Goal: Task Accomplishment & Management: Manage account settings

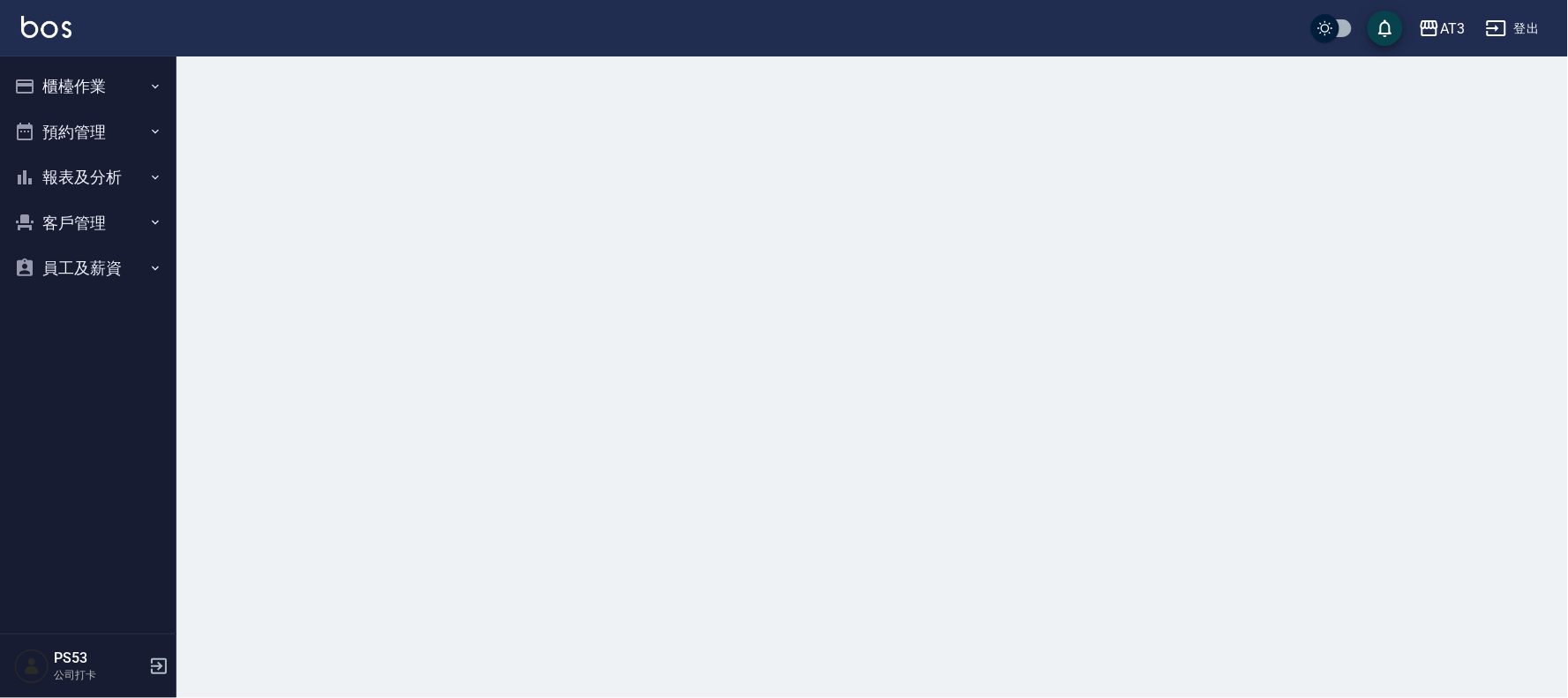
click at [90, 91] on button "櫃檯作業" at bounding box center [88, 87] width 162 height 46
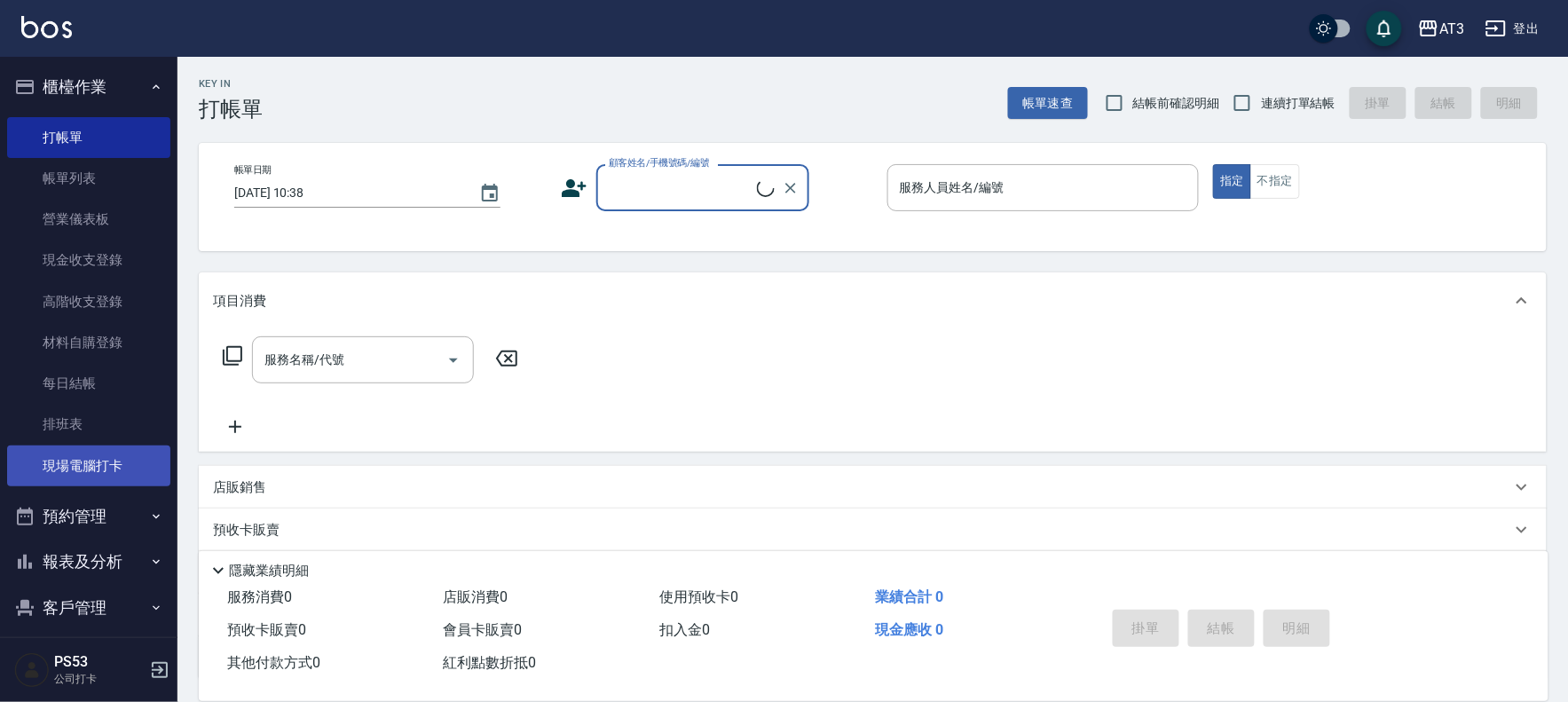
click at [99, 460] on link "現場電腦打卡" at bounding box center [88, 466] width 163 height 41
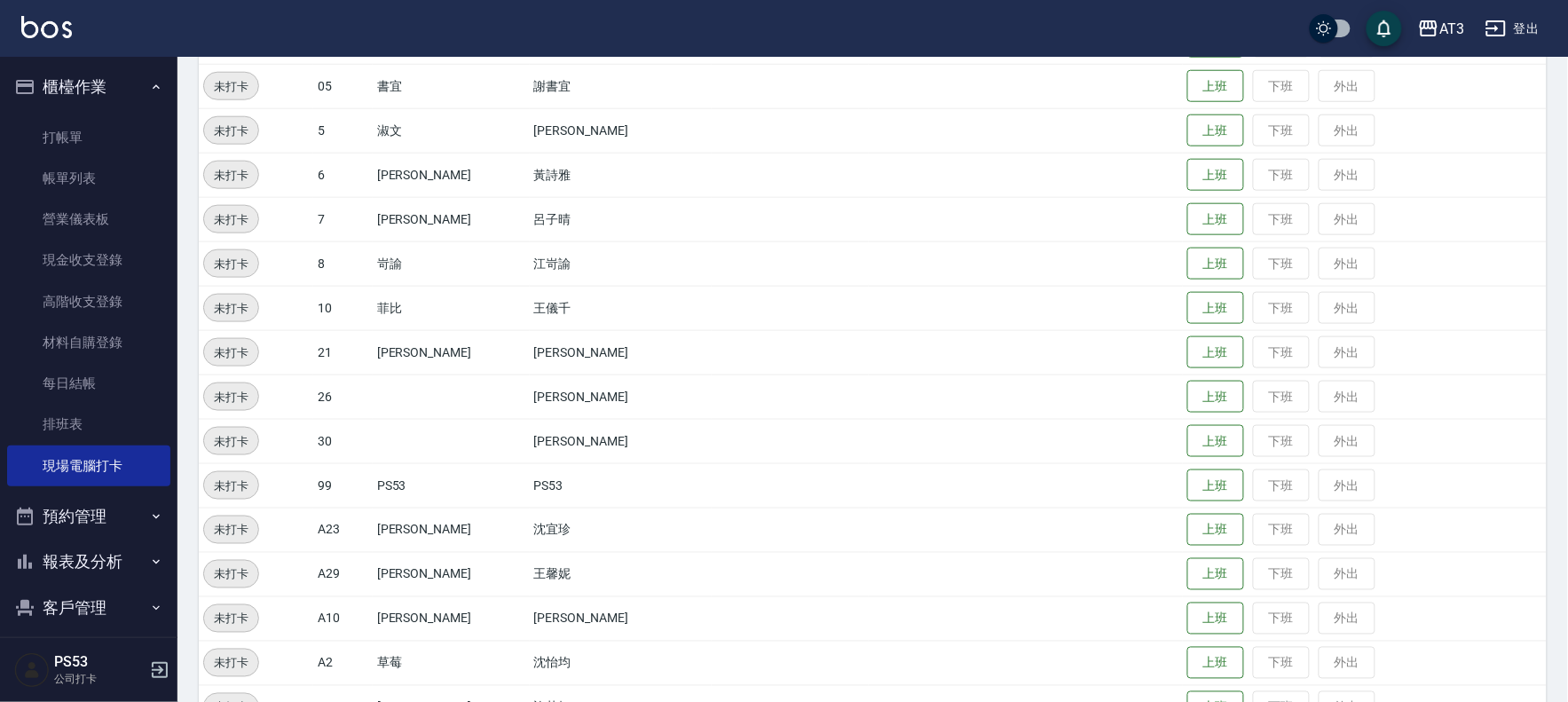
scroll to position [582, 0]
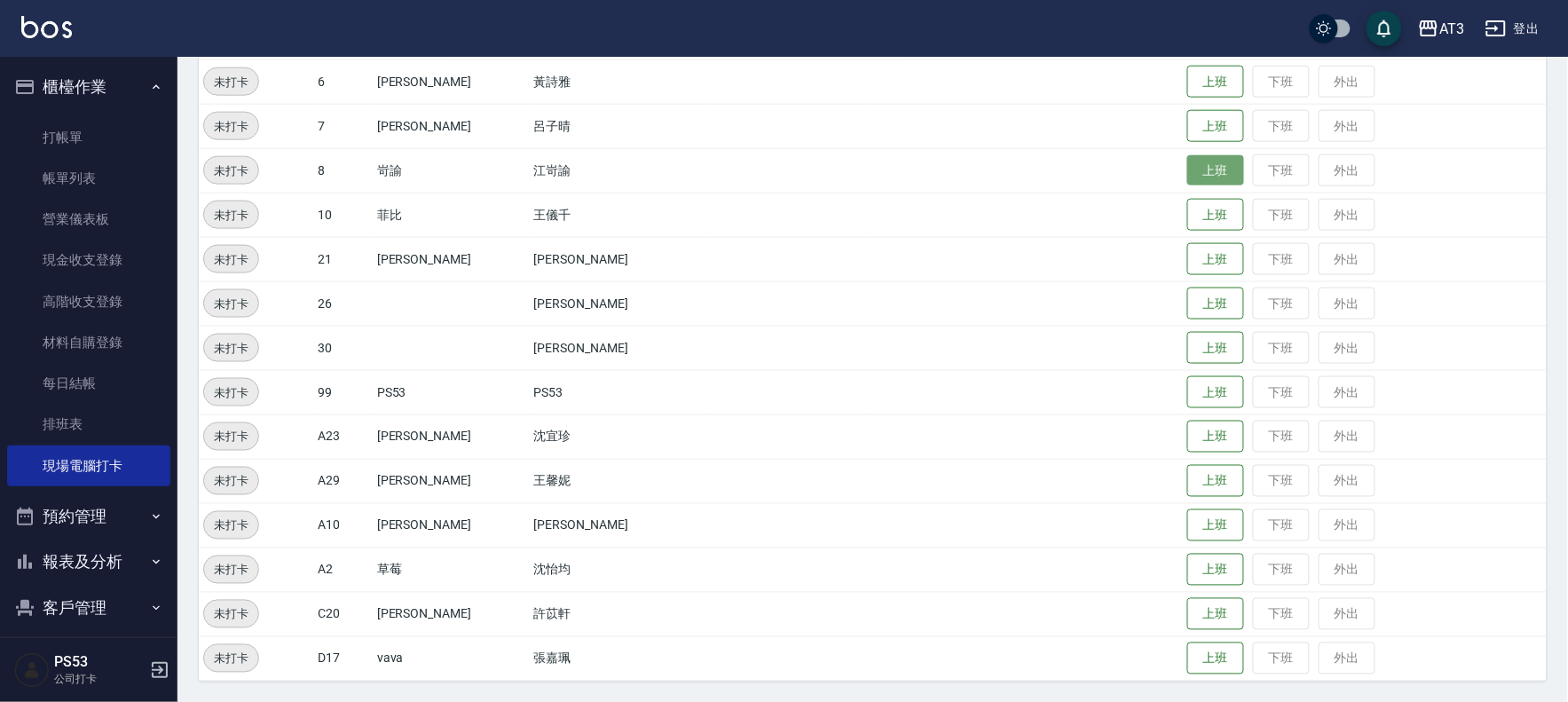
click at [1198, 180] on button "上班" at bounding box center [1215, 171] width 57 height 31
click at [1194, 267] on button "上班" at bounding box center [1215, 260] width 57 height 31
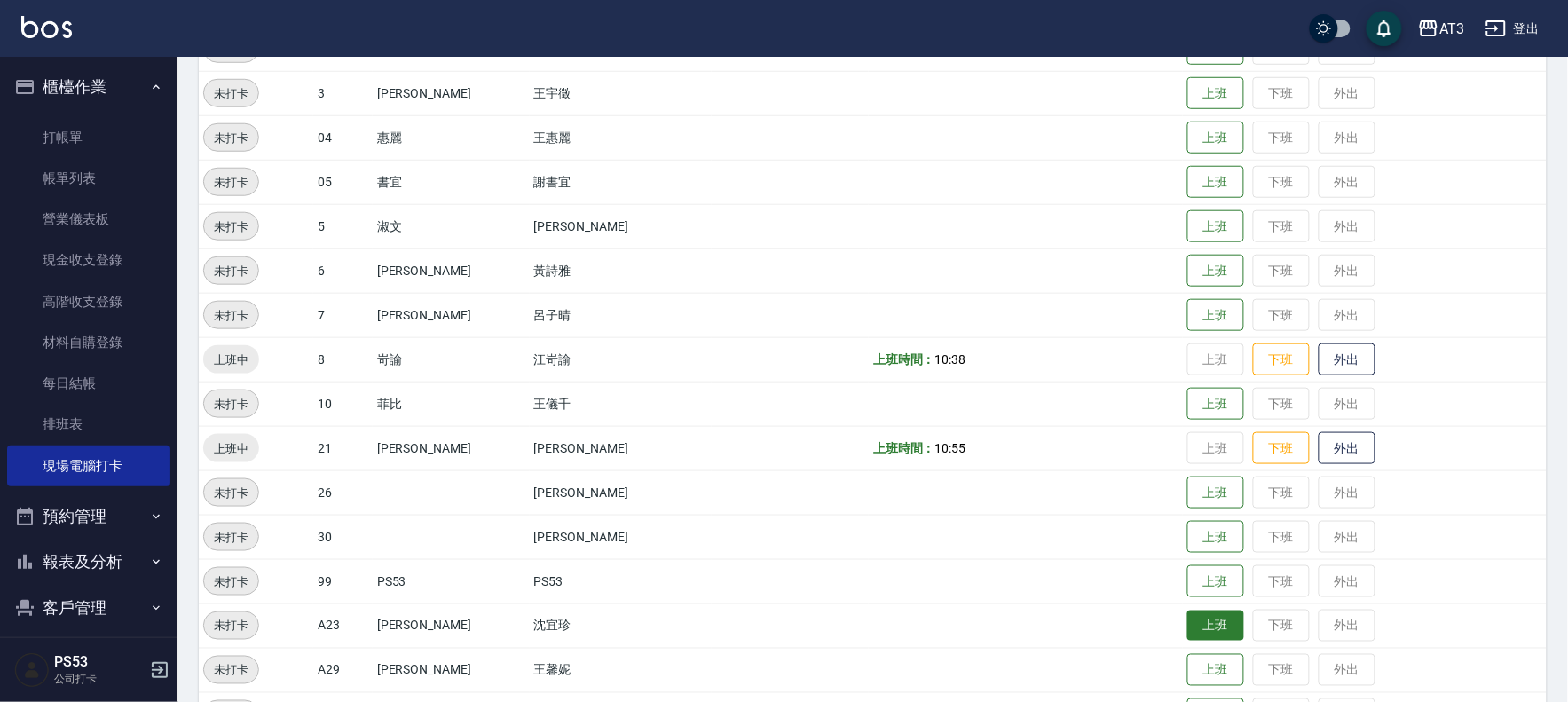
scroll to position [386, 0]
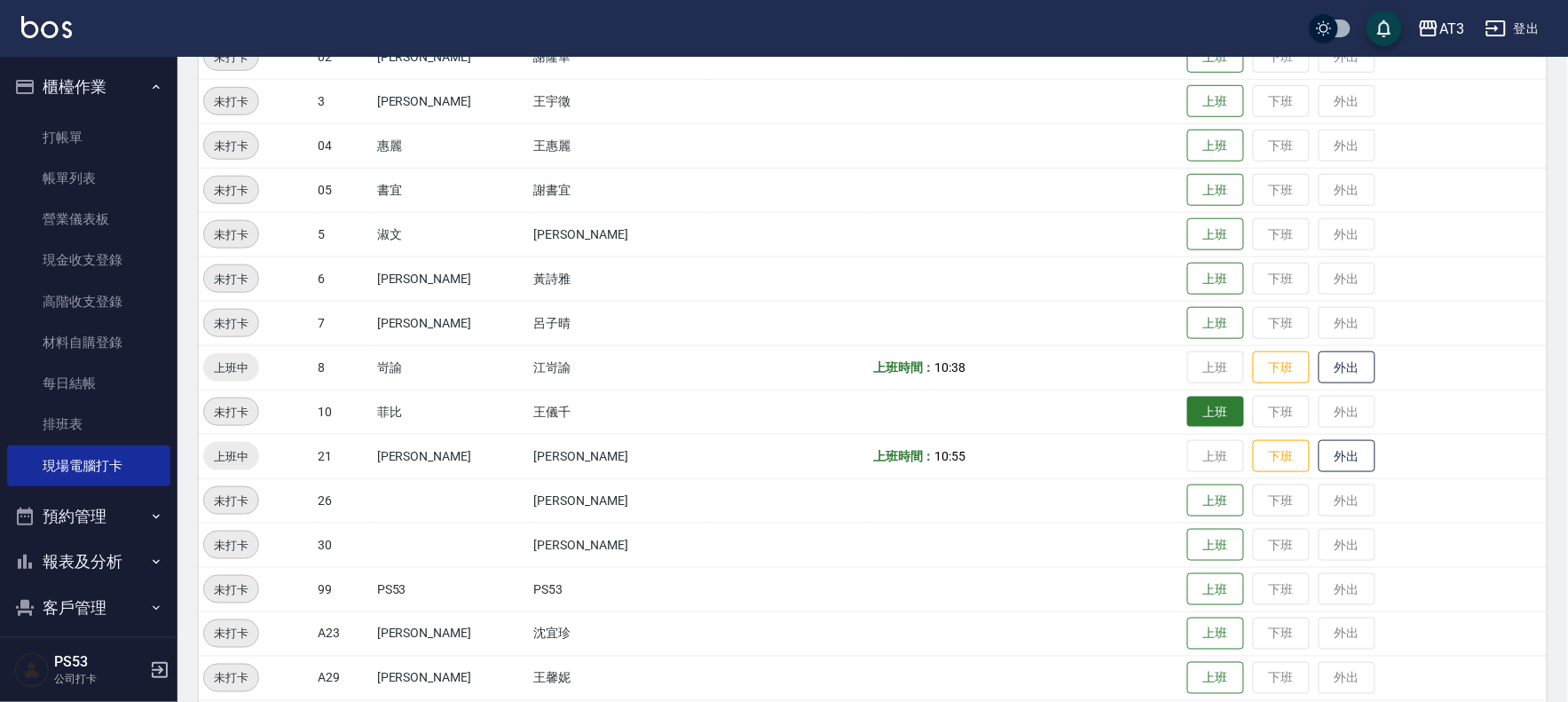
click at [1199, 414] on button "上班" at bounding box center [1215, 412] width 57 height 31
click at [1192, 329] on button "上班" at bounding box center [1215, 323] width 57 height 31
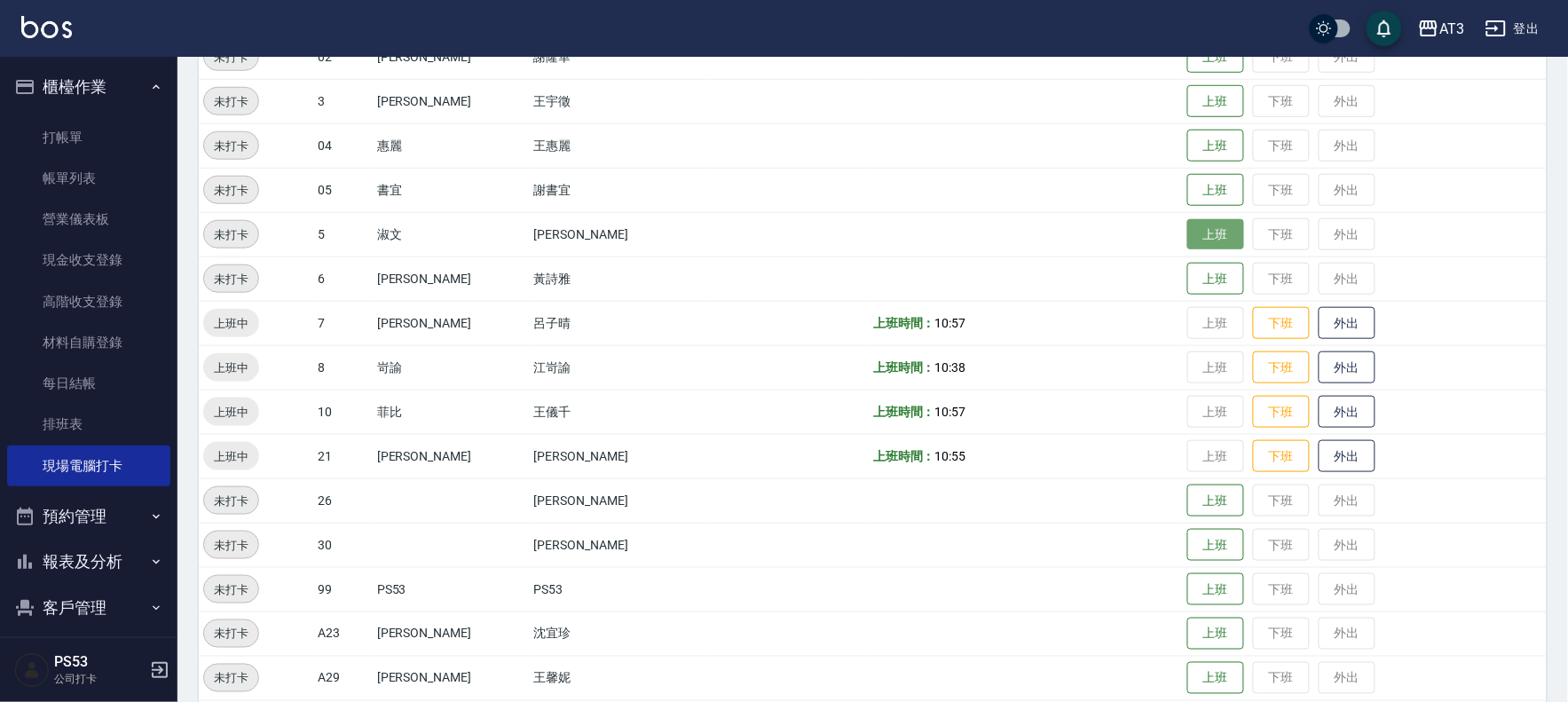
click at [1188, 238] on button "上班" at bounding box center [1215, 235] width 57 height 31
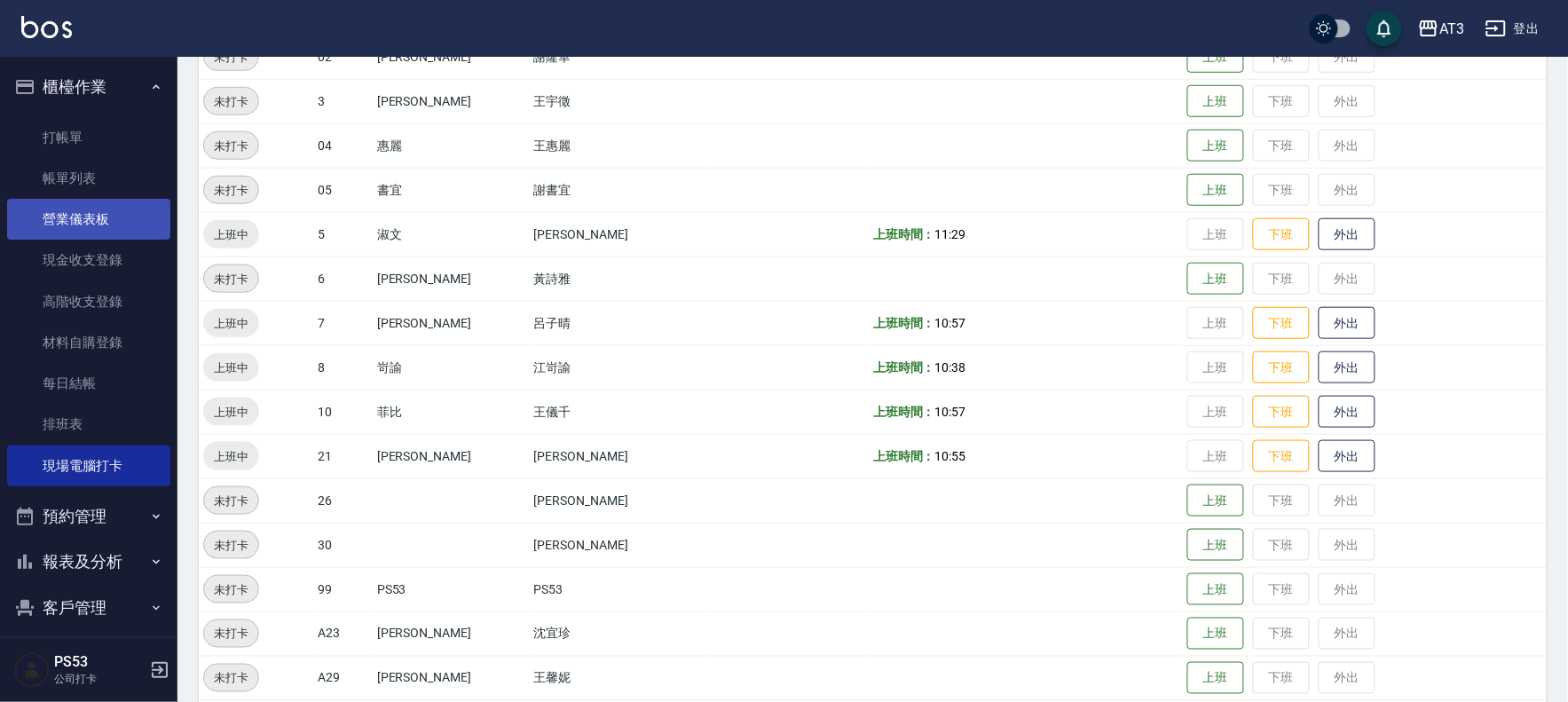
scroll to position [58, 0]
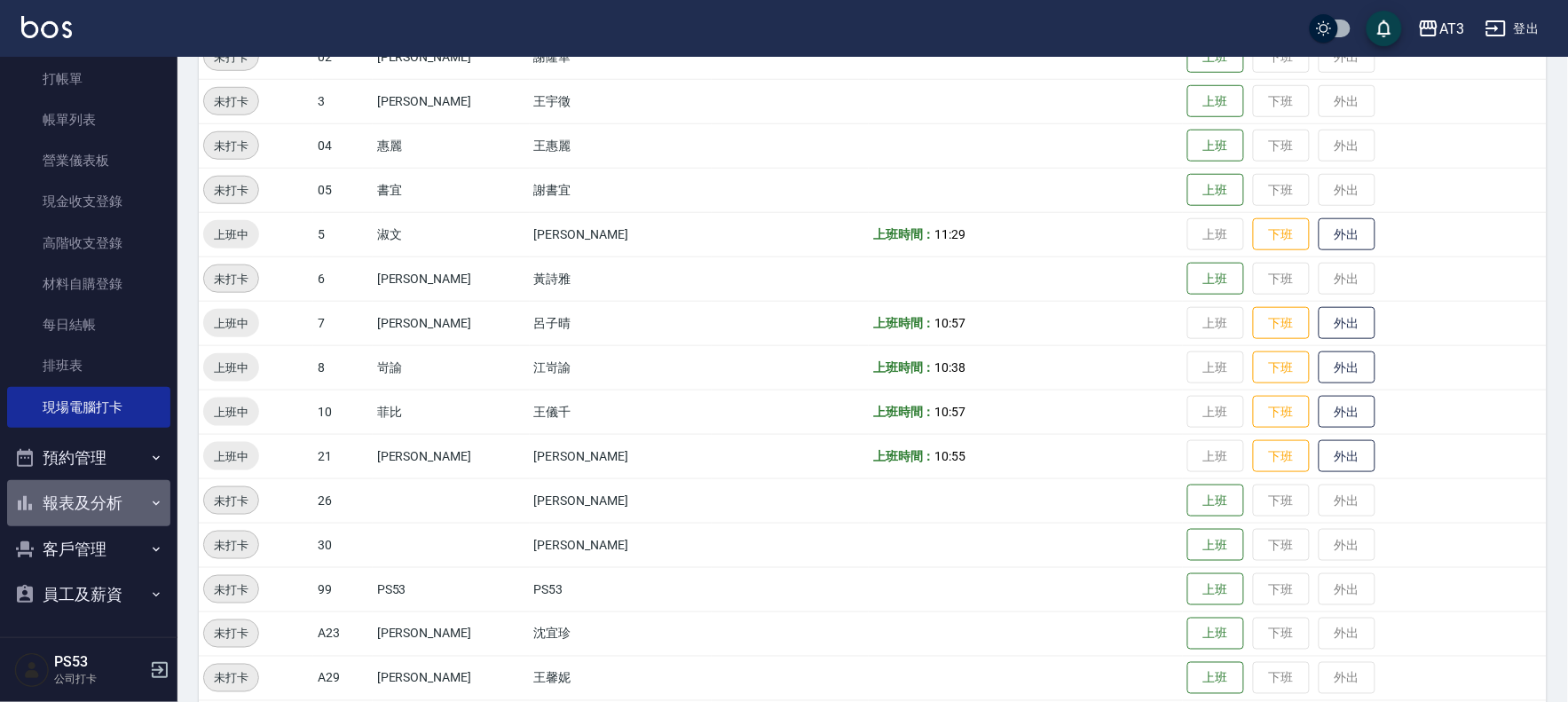
click at [127, 501] on button "報表及分析" at bounding box center [88, 503] width 163 height 46
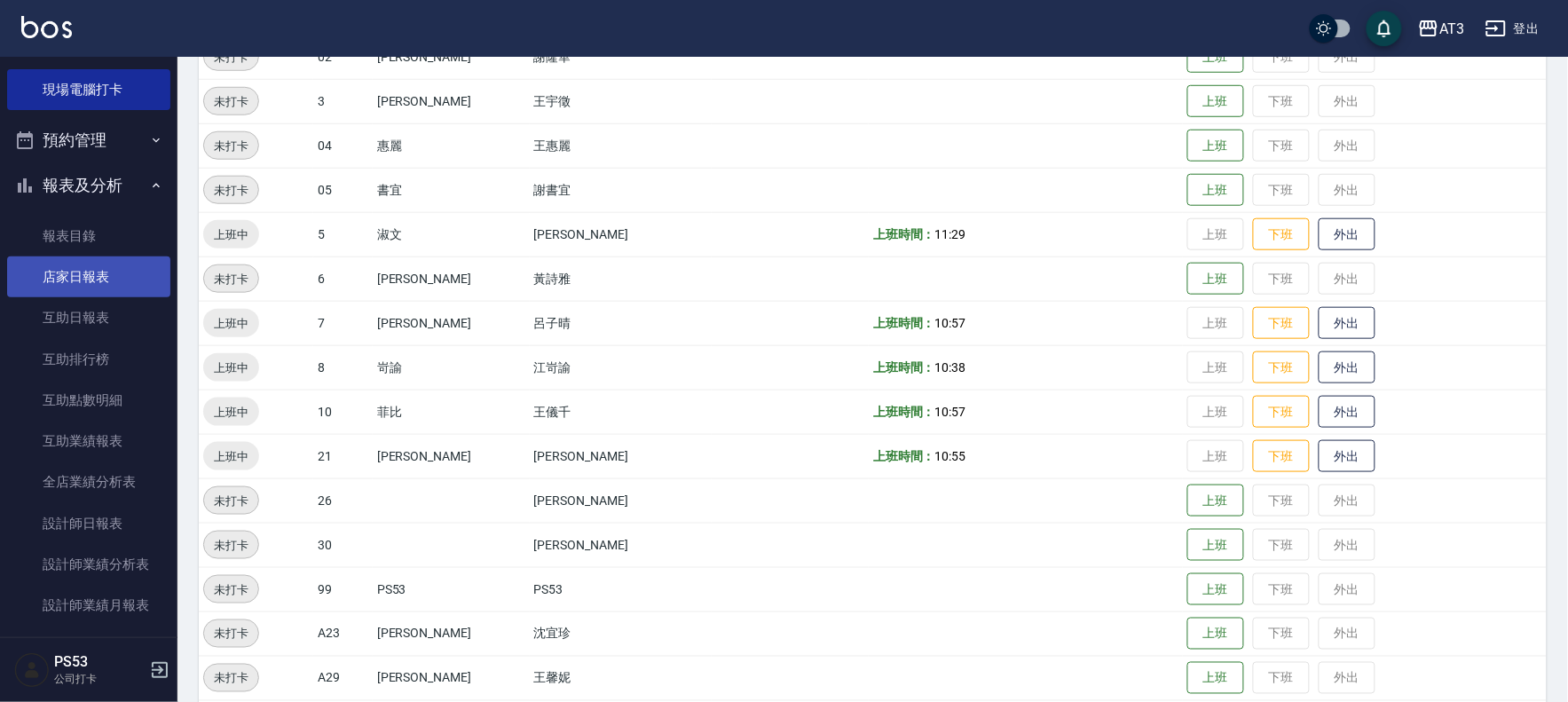
scroll to position [355, 0]
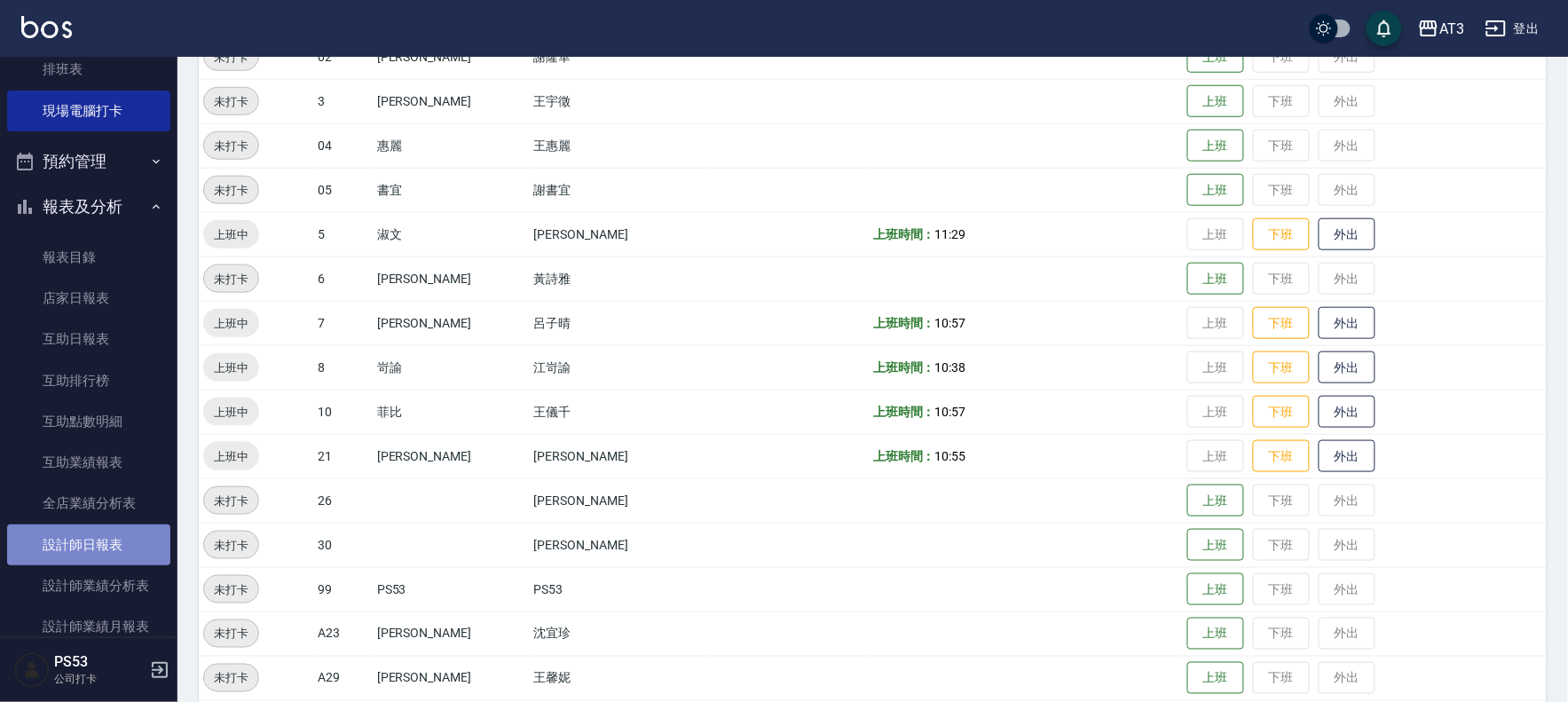
click at [122, 551] on link "設計師日報表" at bounding box center [88, 545] width 163 height 41
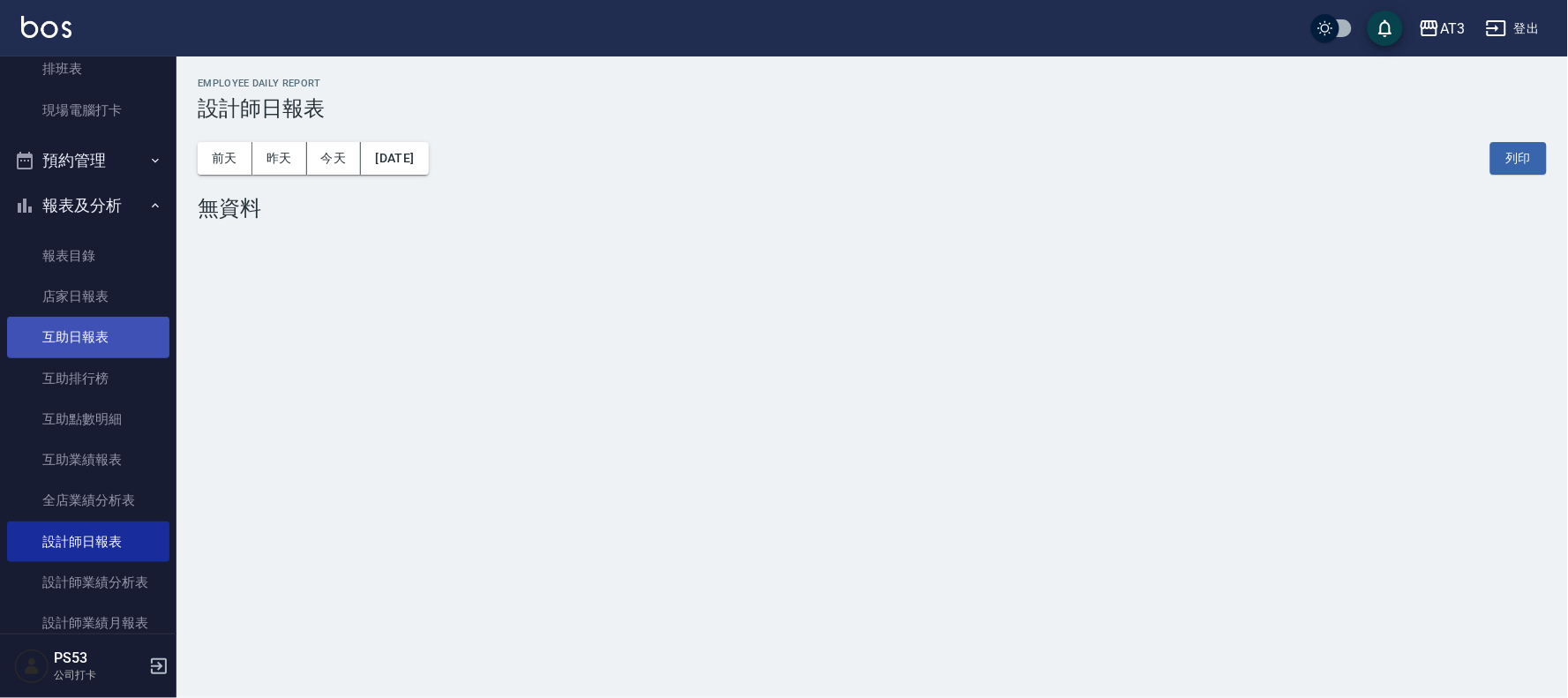
click at [99, 332] on link "互助日報表" at bounding box center [88, 337] width 162 height 41
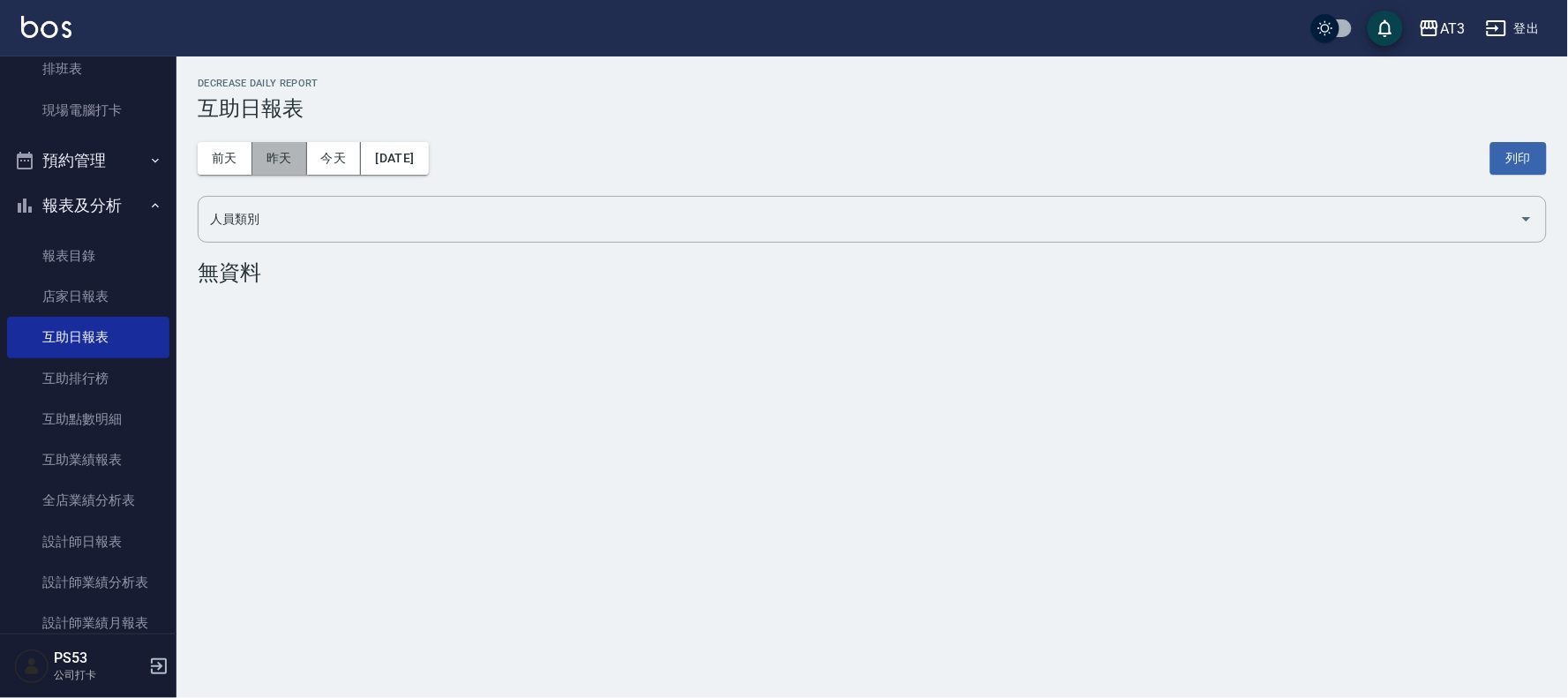
click at [277, 172] on button "昨天" at bounding box center [279, 158] width 54 height 32
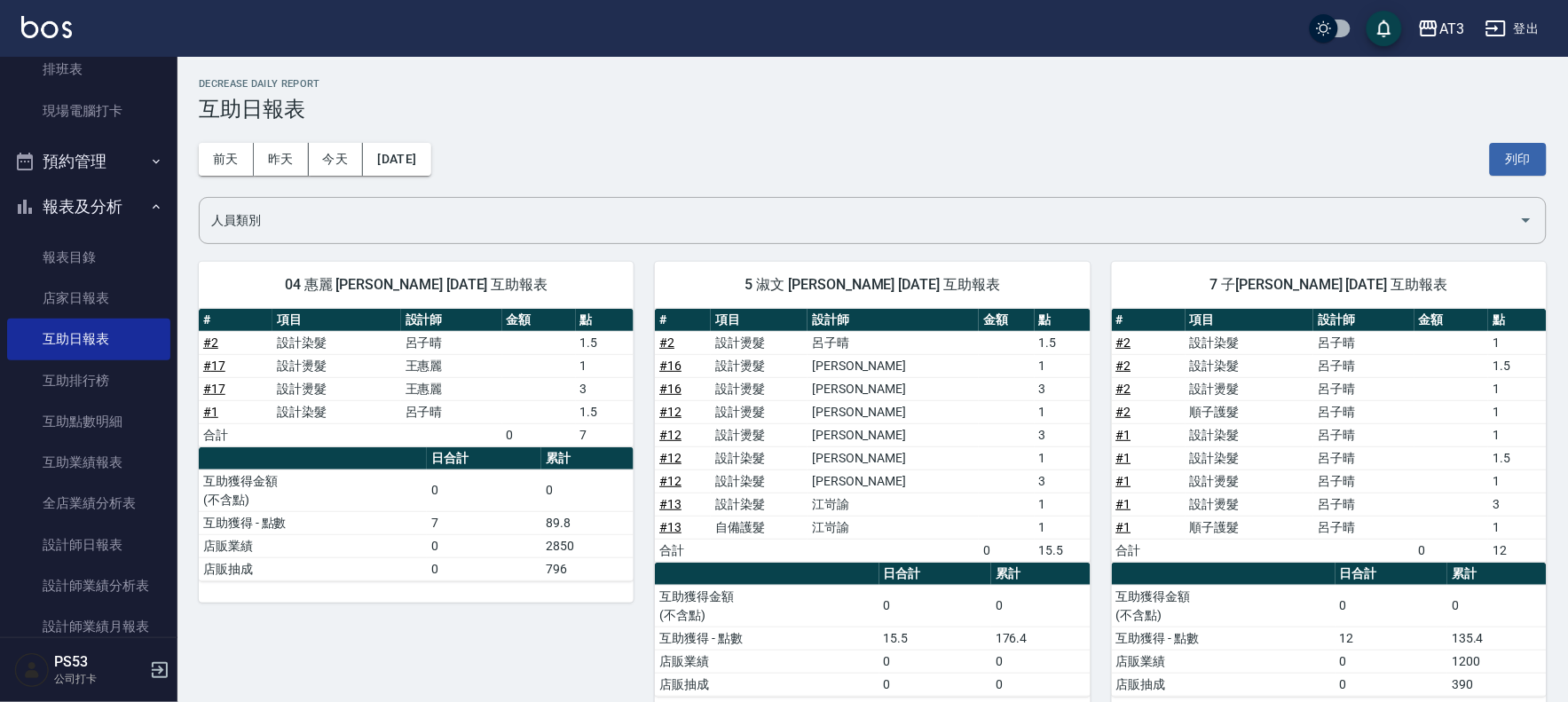
scroll to position [563, 0]
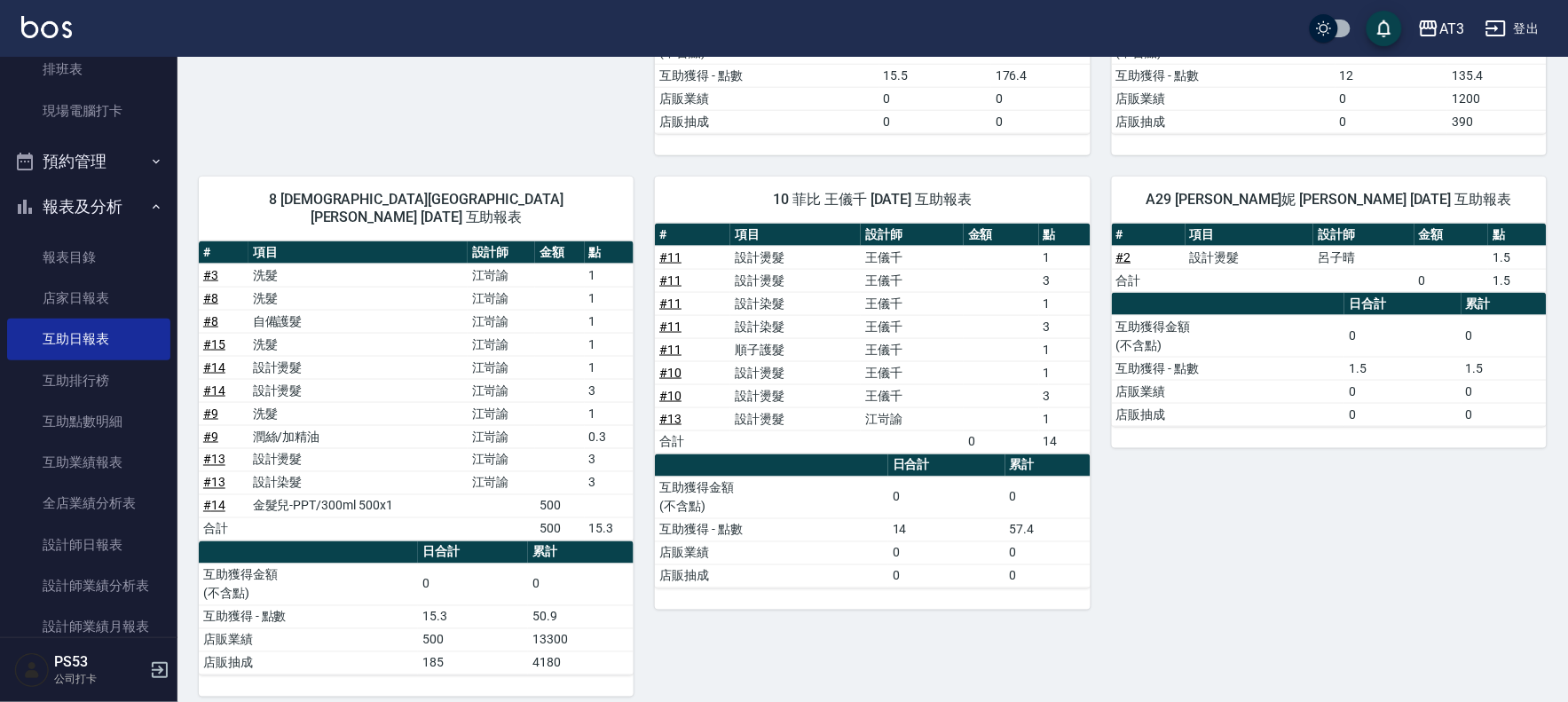
click at [1129, 260] on link "# 2" at bounding box center [1124, 257] width 15 height 14
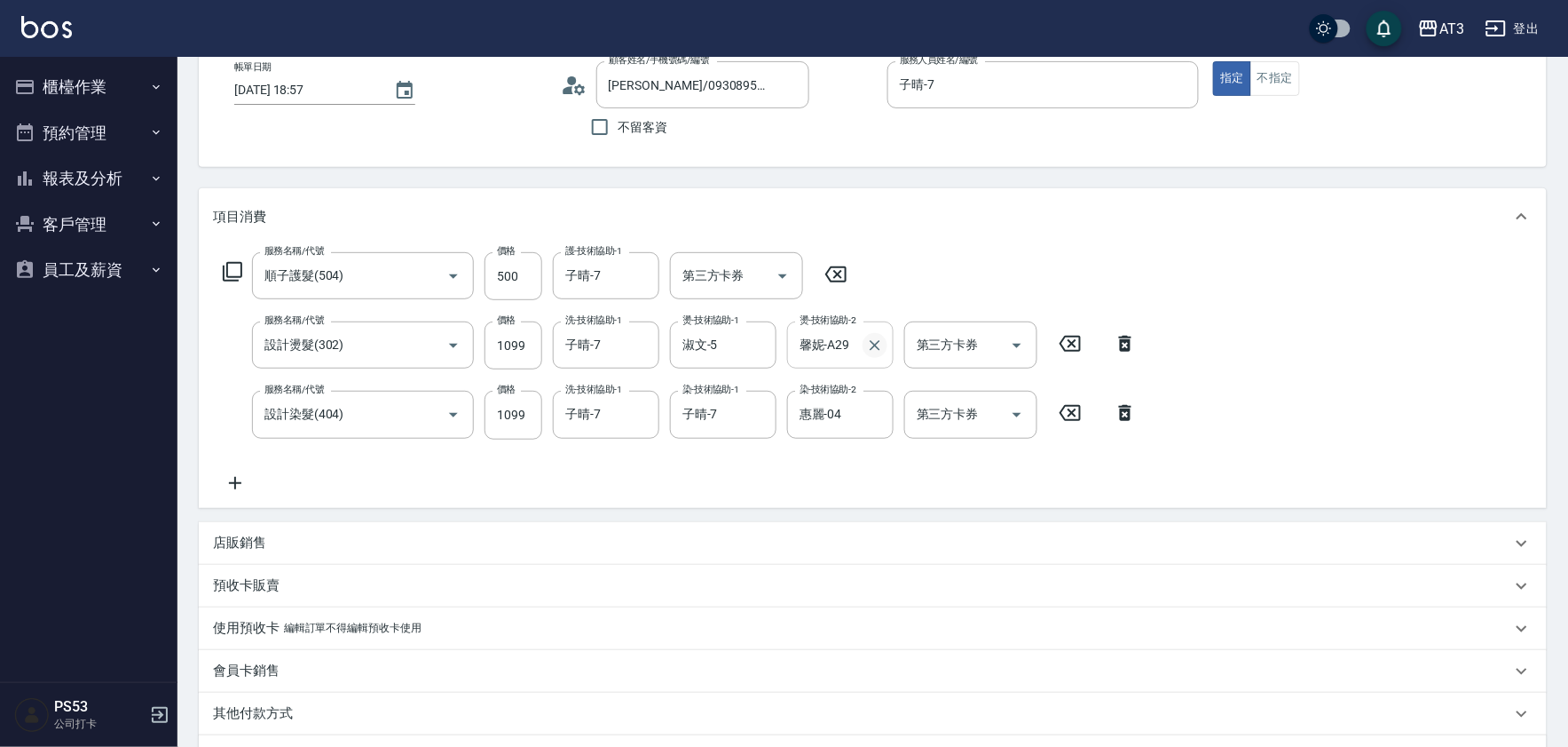
scroll to position [126, 0]
